Goal: Find specific page/section: Find specific page/section

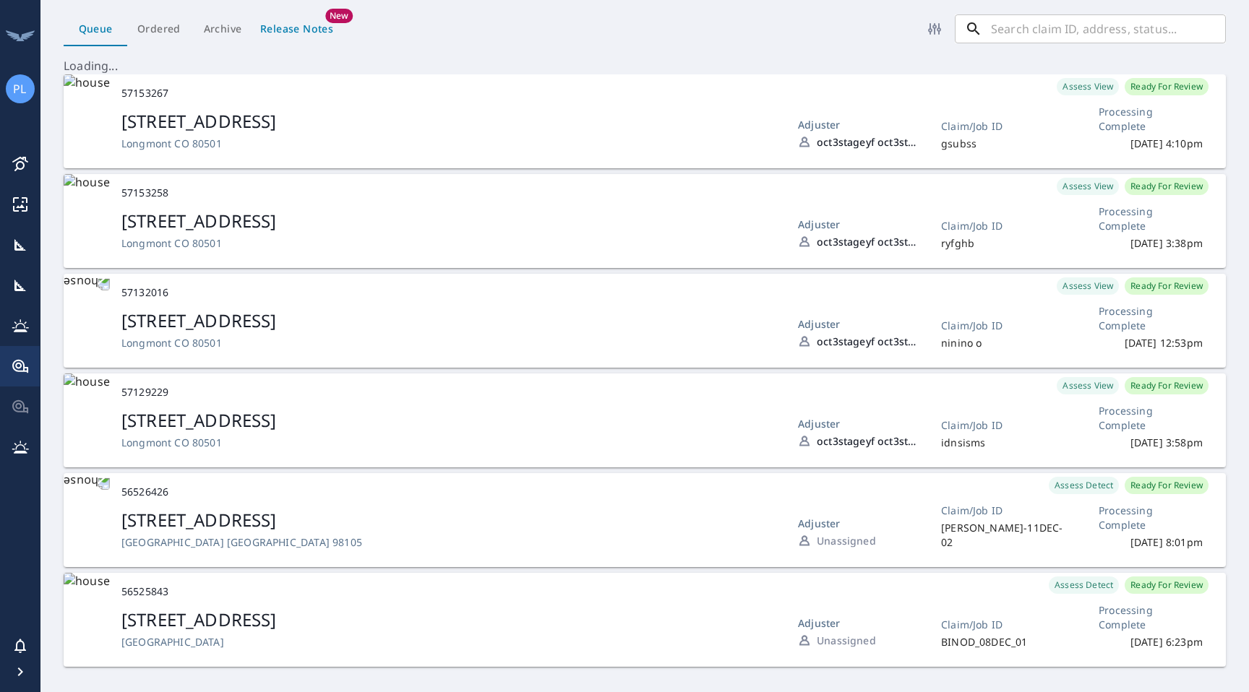
scroll to position [634, 1208]
click at [18, 165] on icon at bounding box center [20, 163] width 17 height 17
click at [24, 668] on icon "button" at bounding box center [20, 671] width 17 height 17
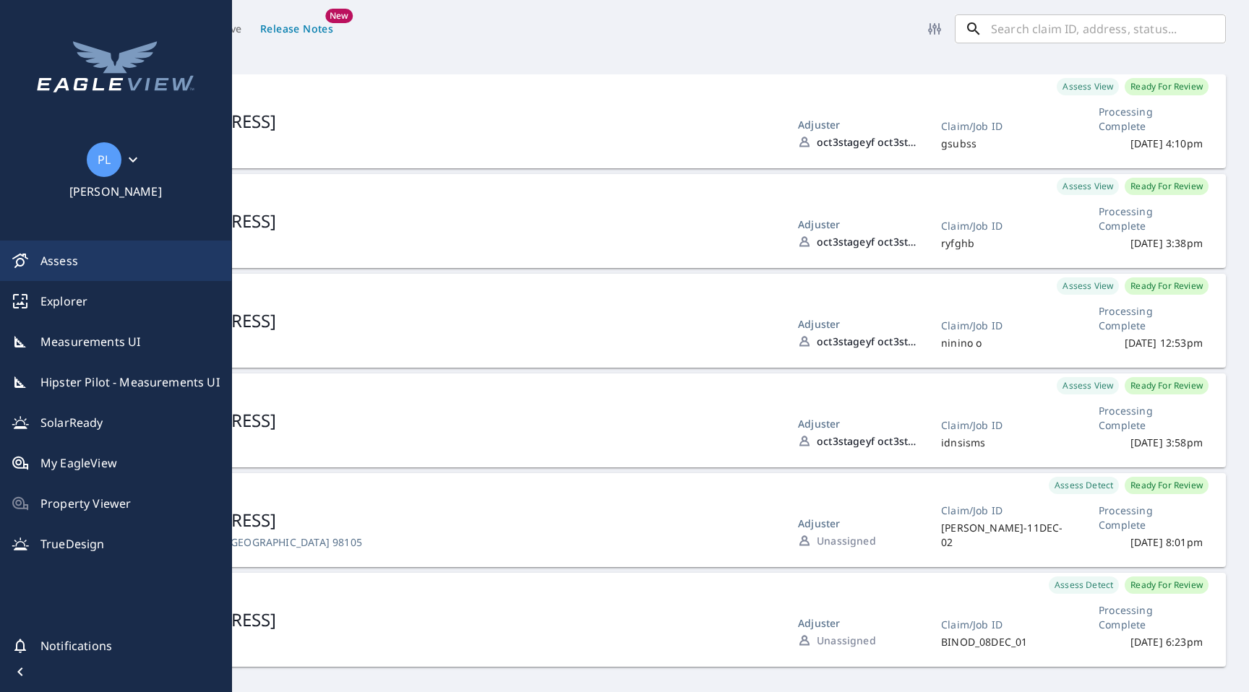
click at [125, 155] on icon at bounding box center [132, 159] width 17 height 17
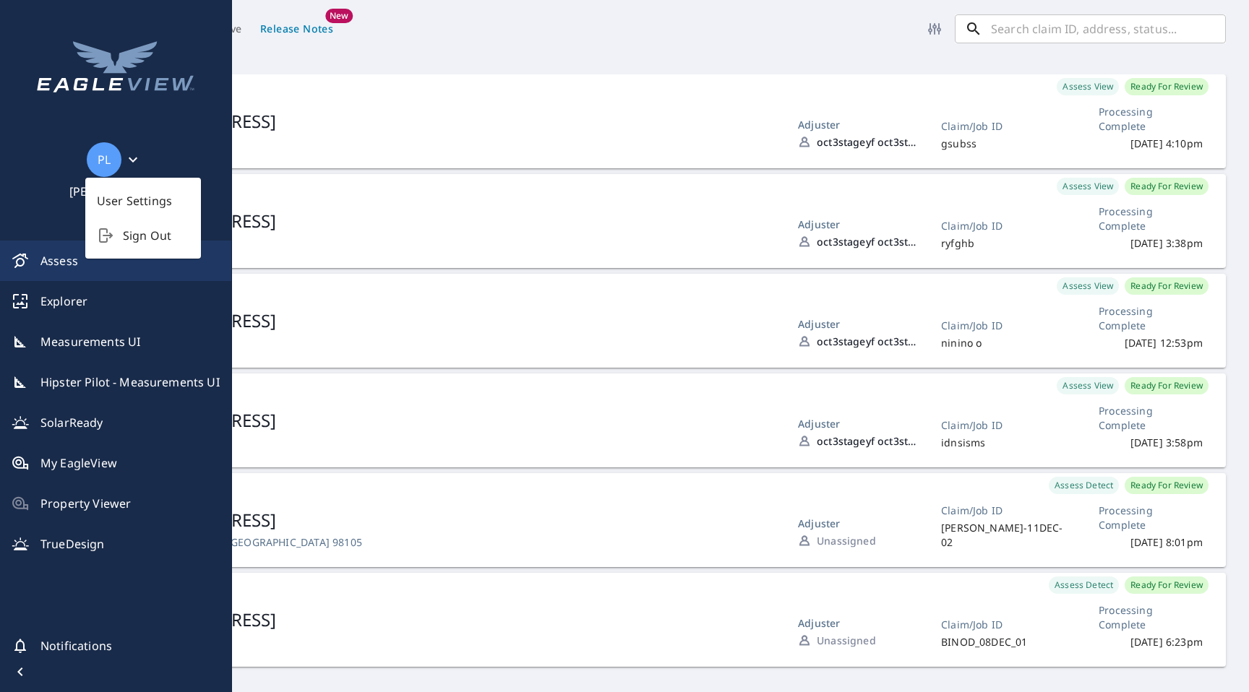
click at [70, 199] on div "PL [PERSON_NAME] Assess Explorer Measurements UI Hipster Pilot - Measurements U…" at bounding box center [116, 346] width 232 height 692
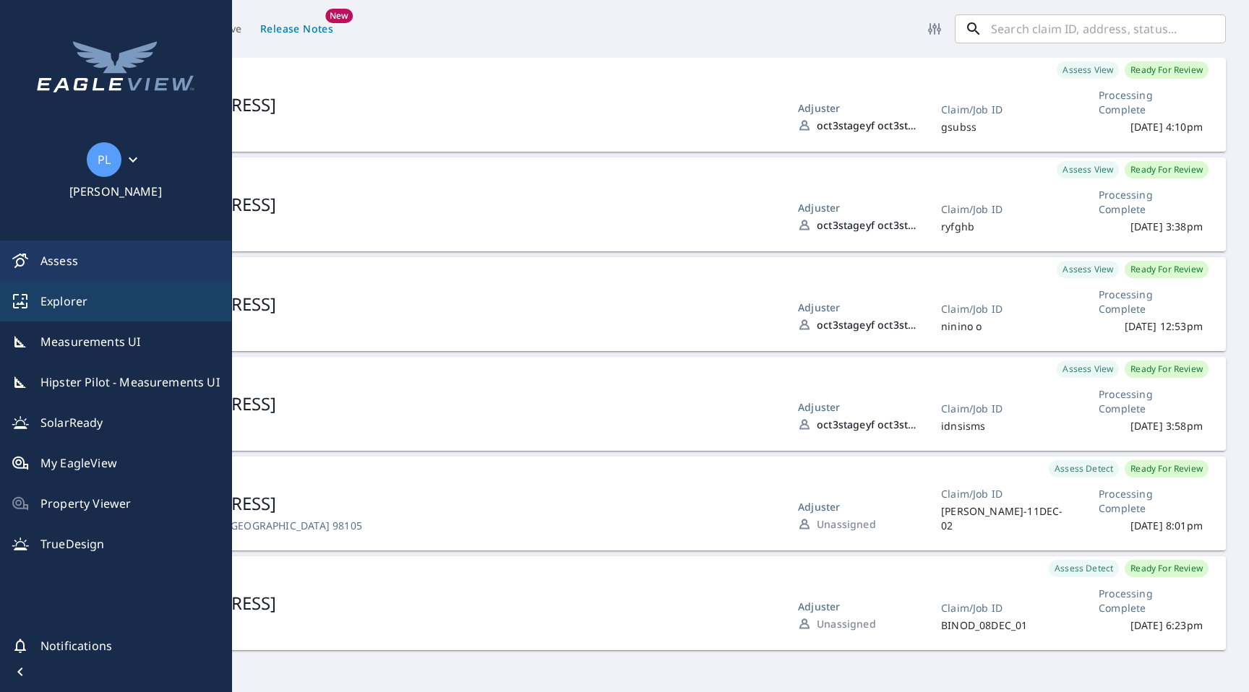
click at [70, 307] on span "Explorer" at bounding box center [129, 301] width 179 height 17
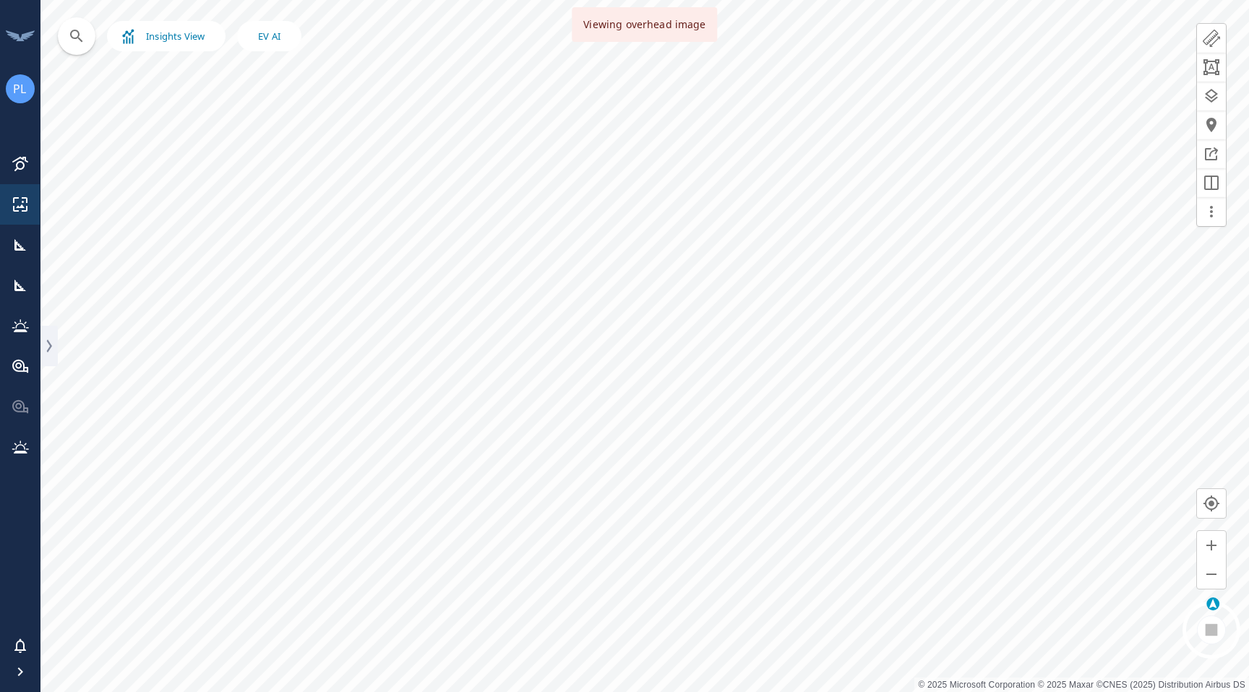
click at [27, 677] on icon "button" at bounding box center [20, 671] width 17 height 17
